Goal: Information Seeking & Learning: Compare options

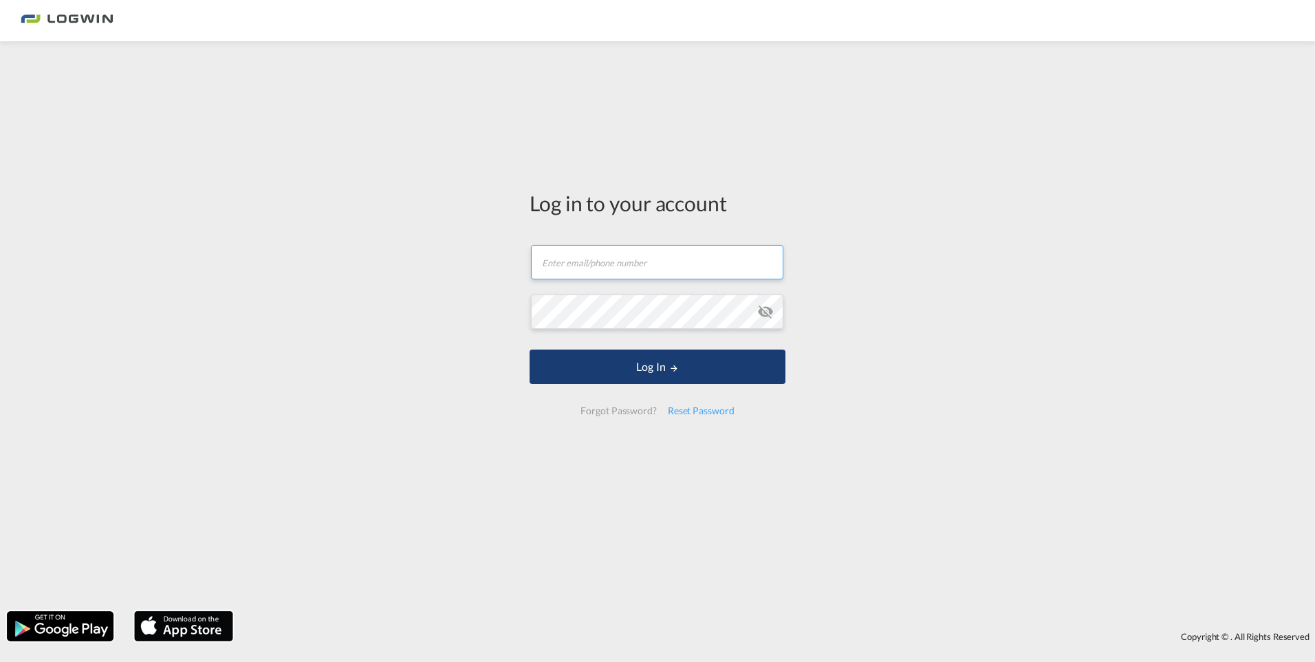
type input "[EMAIL_ADDRESS][PERSON_NAME][DOMAIN_NAME]"
click at [659, 370] on button "Log In" at bounding box center [658, 366] width 256 height 34
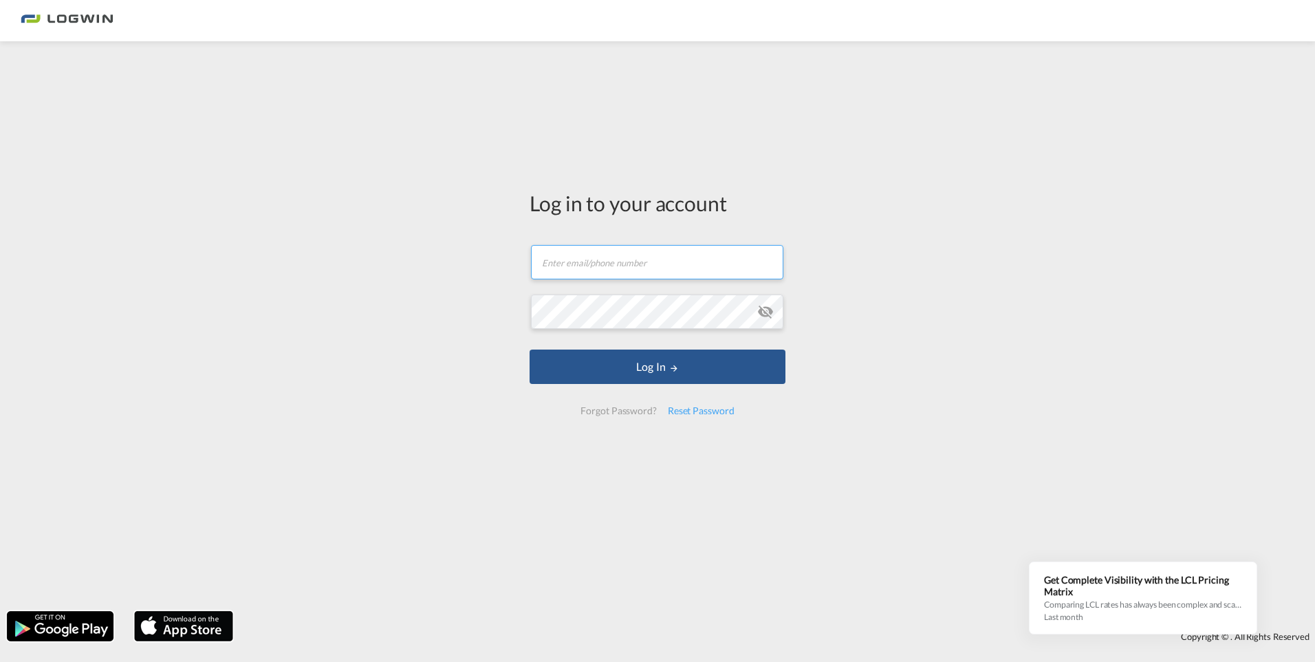
type input "[EMAIL_ADDRESS][PERSON_NAME][DOMAIN_NAME]"
